Goal: Transaction & Acquisition: Purchase product/service

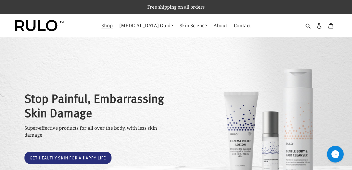
click at [113, 26] on span "Shop" at bounding box center [106, 25] width 11 height 7
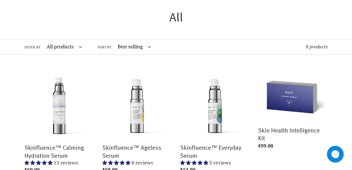
scroll to position [29, 0]
